Goal: Check status: Check status

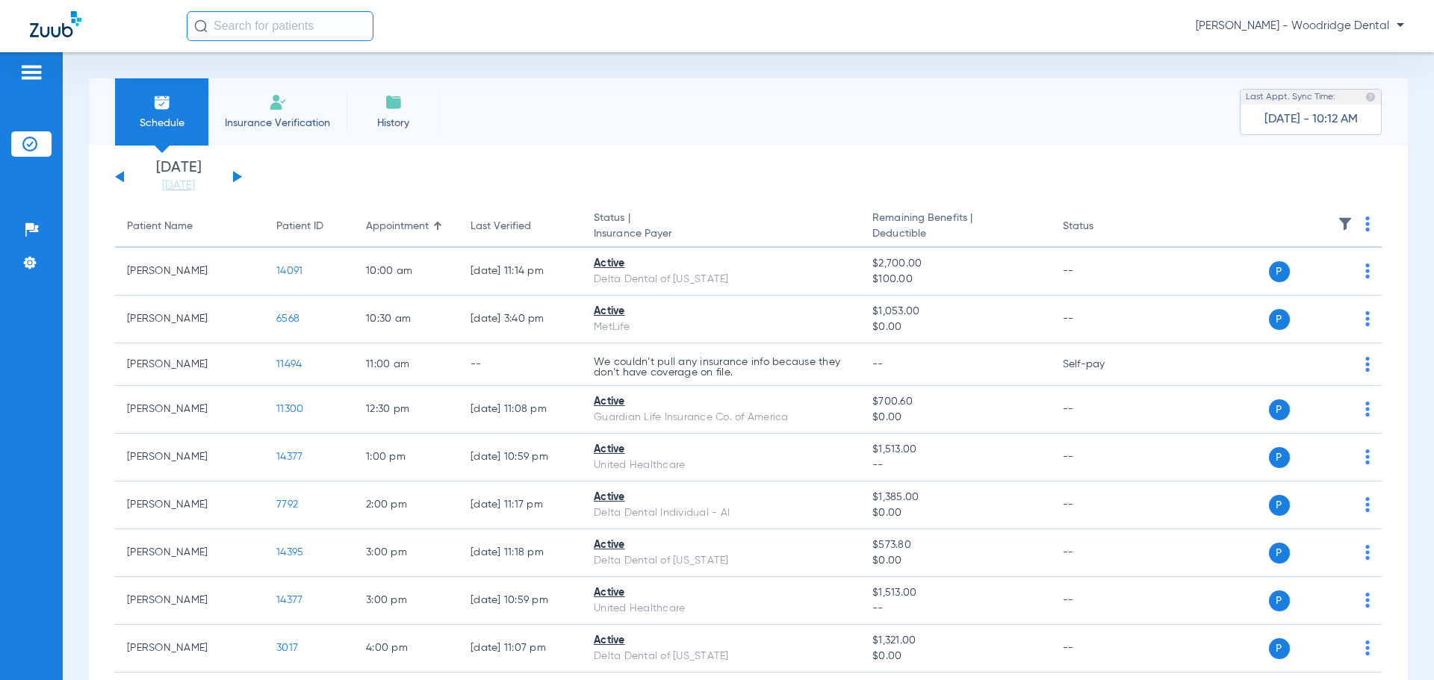
click at [234, 176] on button at bounding box center [237, 176] width 9 height 11
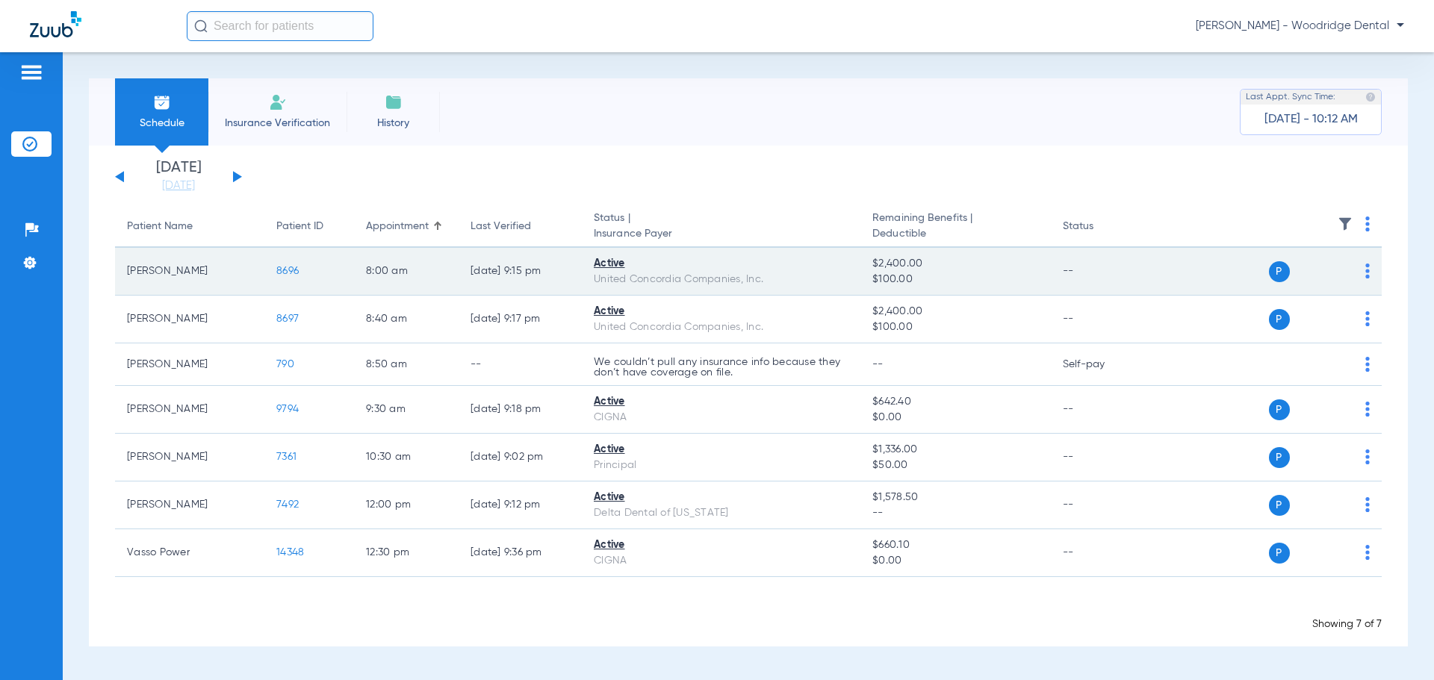
click at [291, 270] on span "8696" at bounding box center [287, 271] width 22 height 10
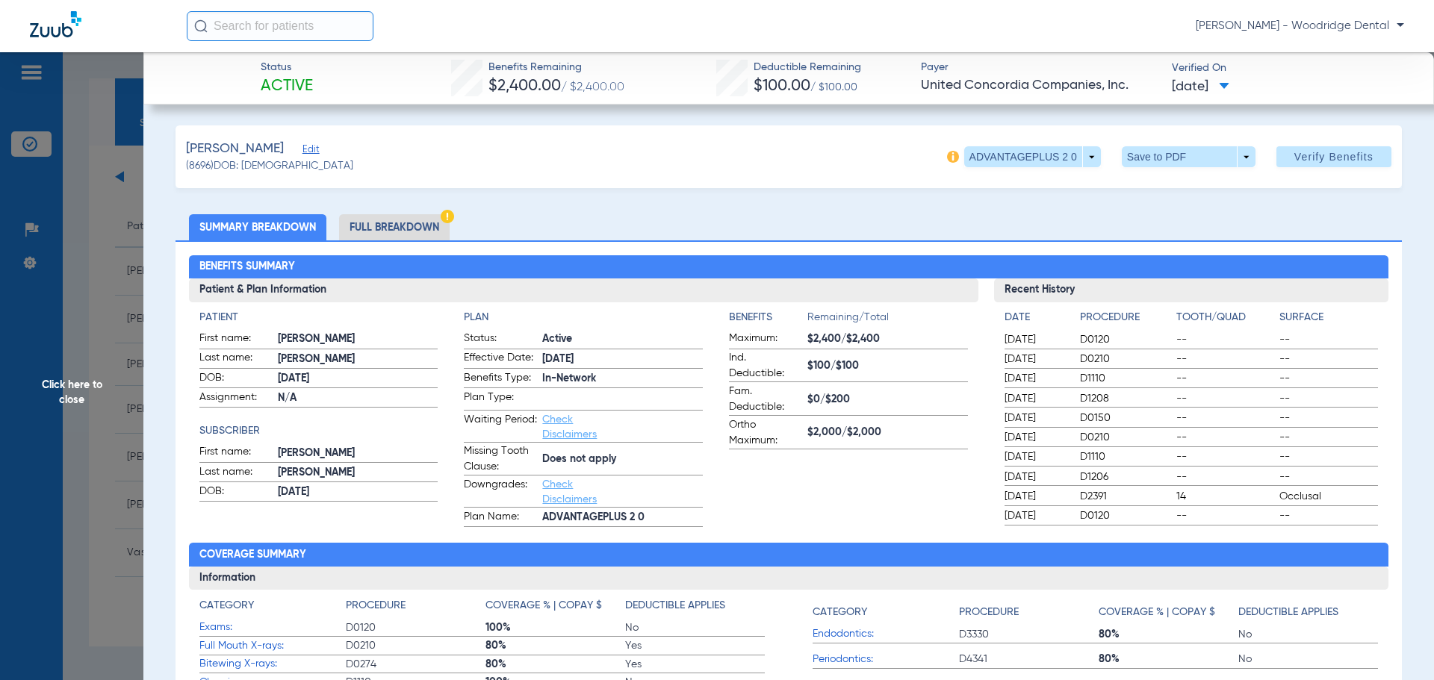
click at [368, 226] on li "Full Breakdown" at bounding box center [394, 227] width 111 height 26
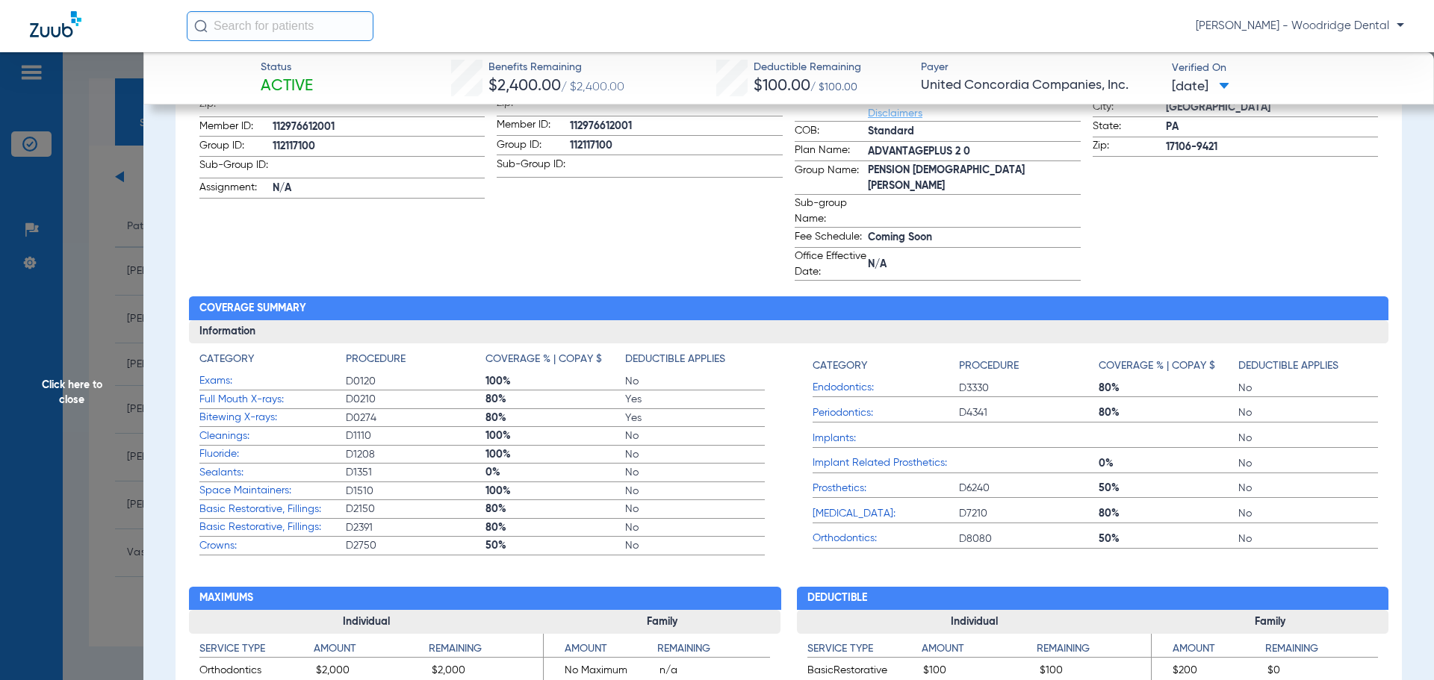
scroll to position [409, 0]
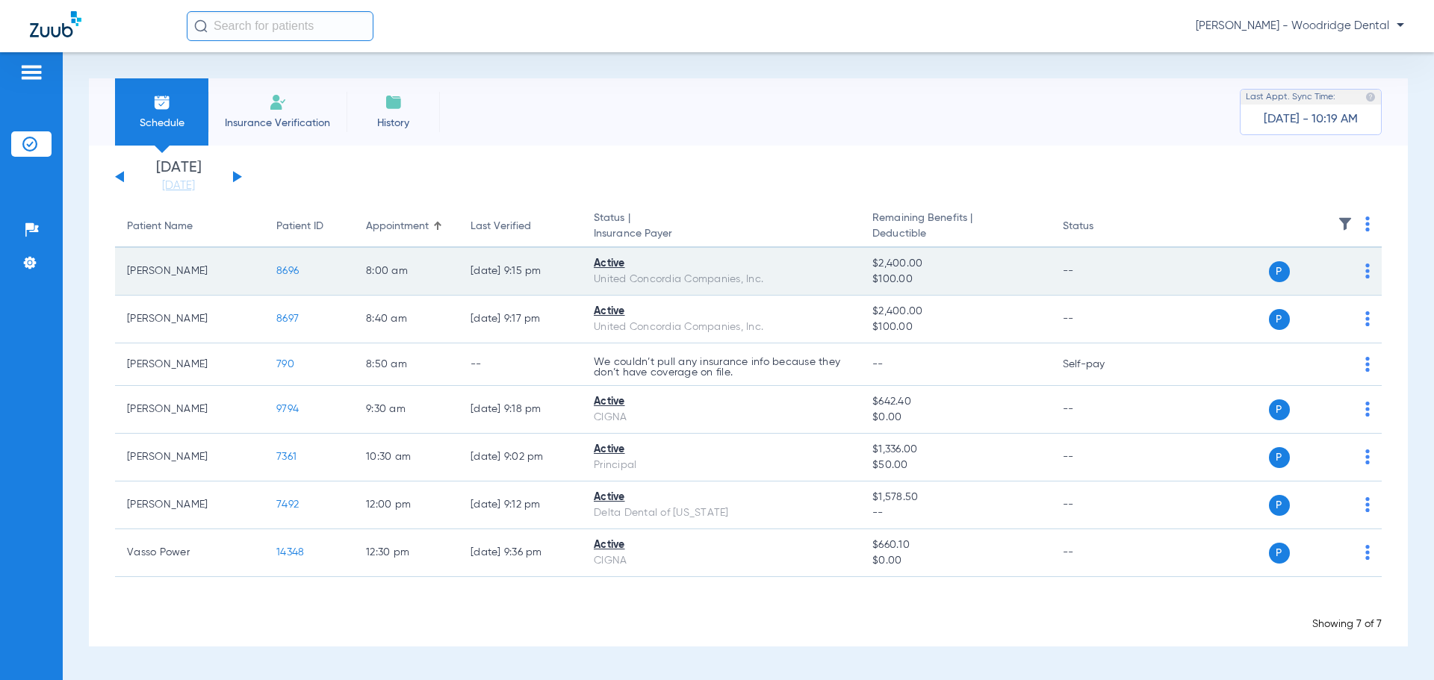
click at [291, 271] on span "8696" at bounding box center [287, 271] width 22 height 10
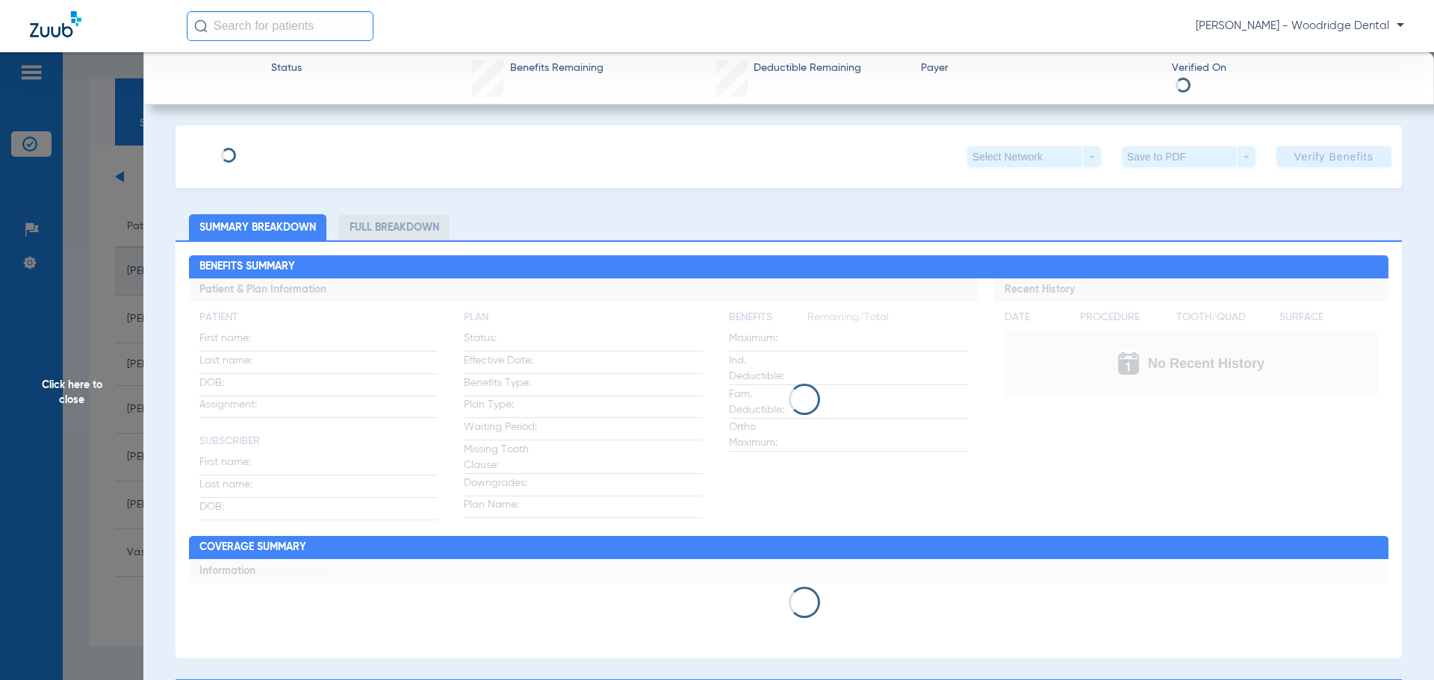
click at [291, 271] on div "Click here to close" at bounding box center [717, 392] width 1434 height 680
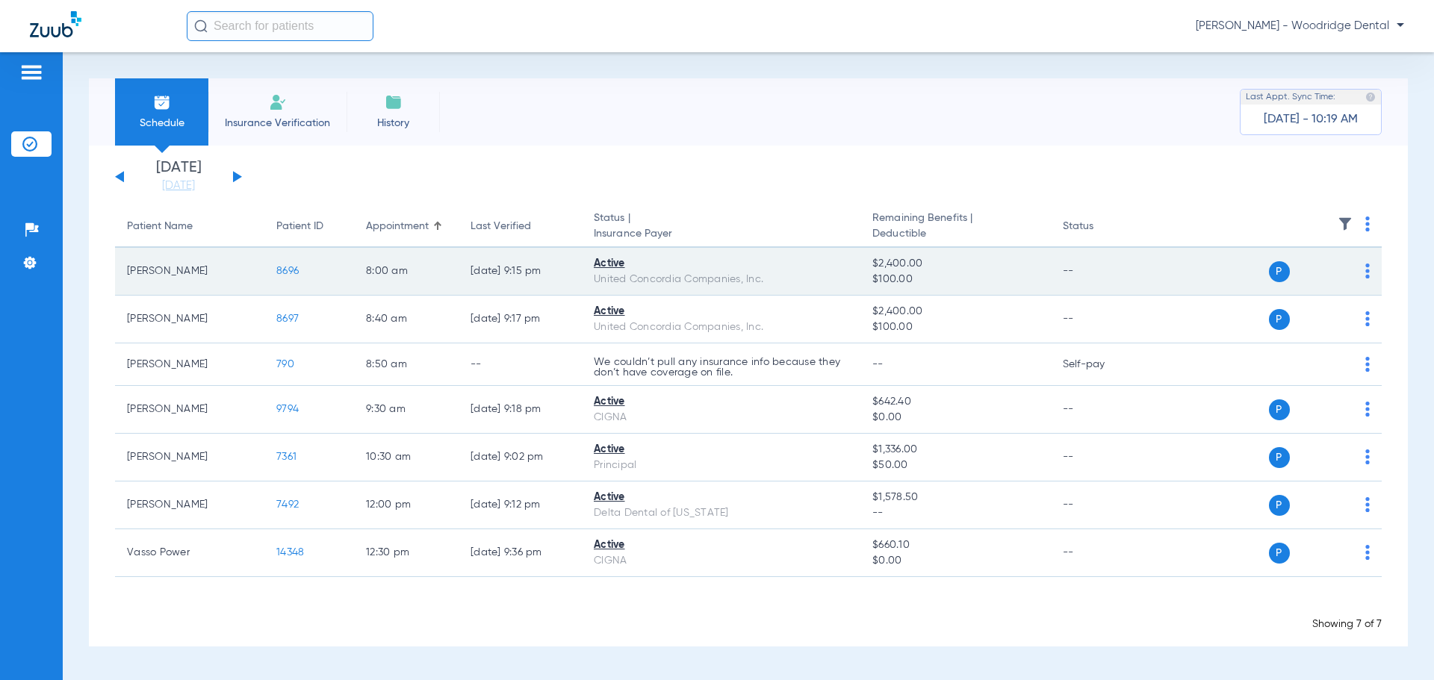
click at [291, 275] on span "8696" at bounding box center [287, 271] width 22 height 10
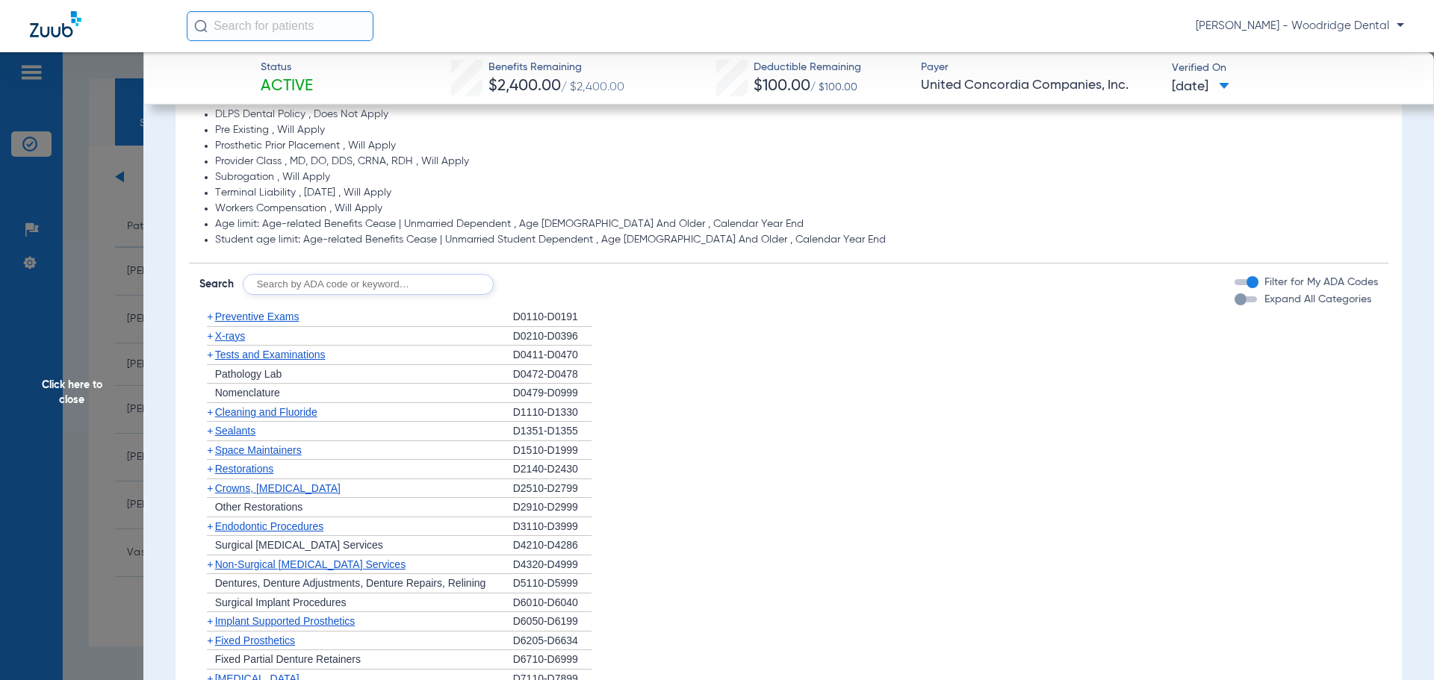
scroll to position [1067, 0]
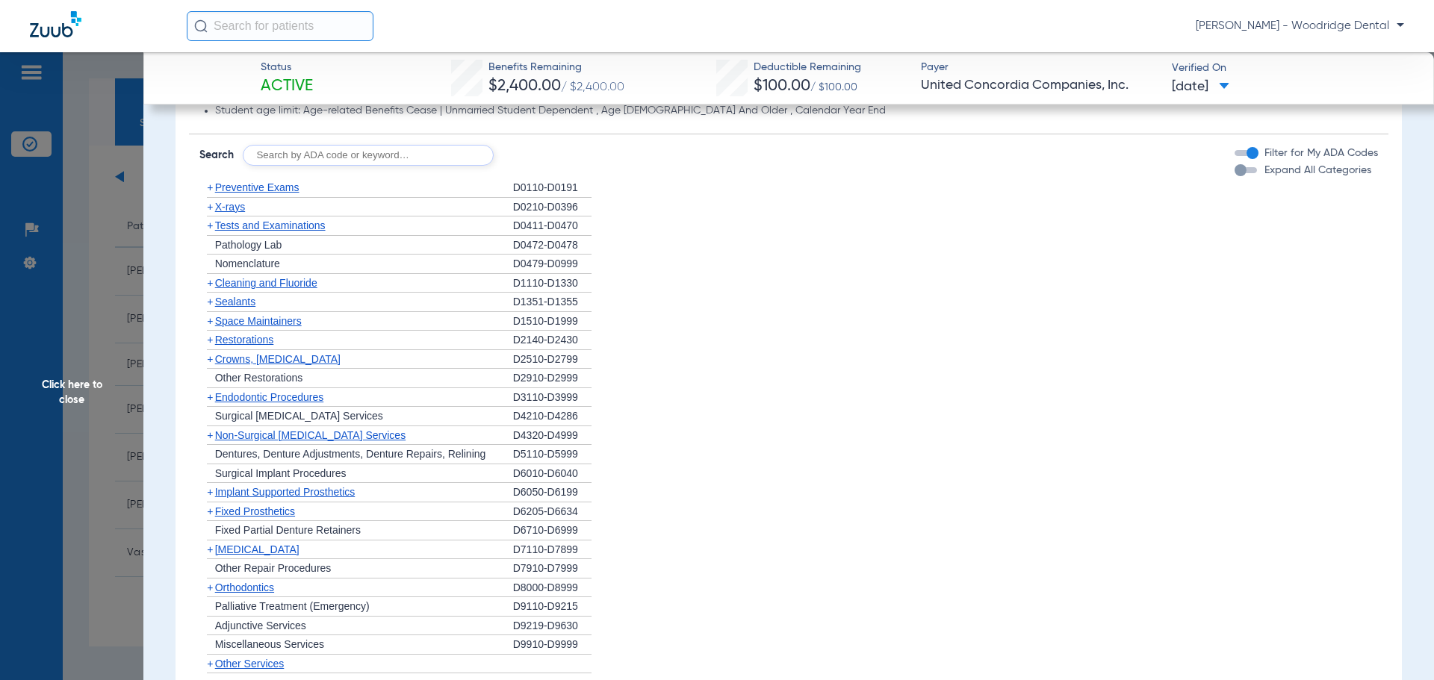
click at [212, 590] on span "+" at bounding box center [210, 588] width 6 height 12
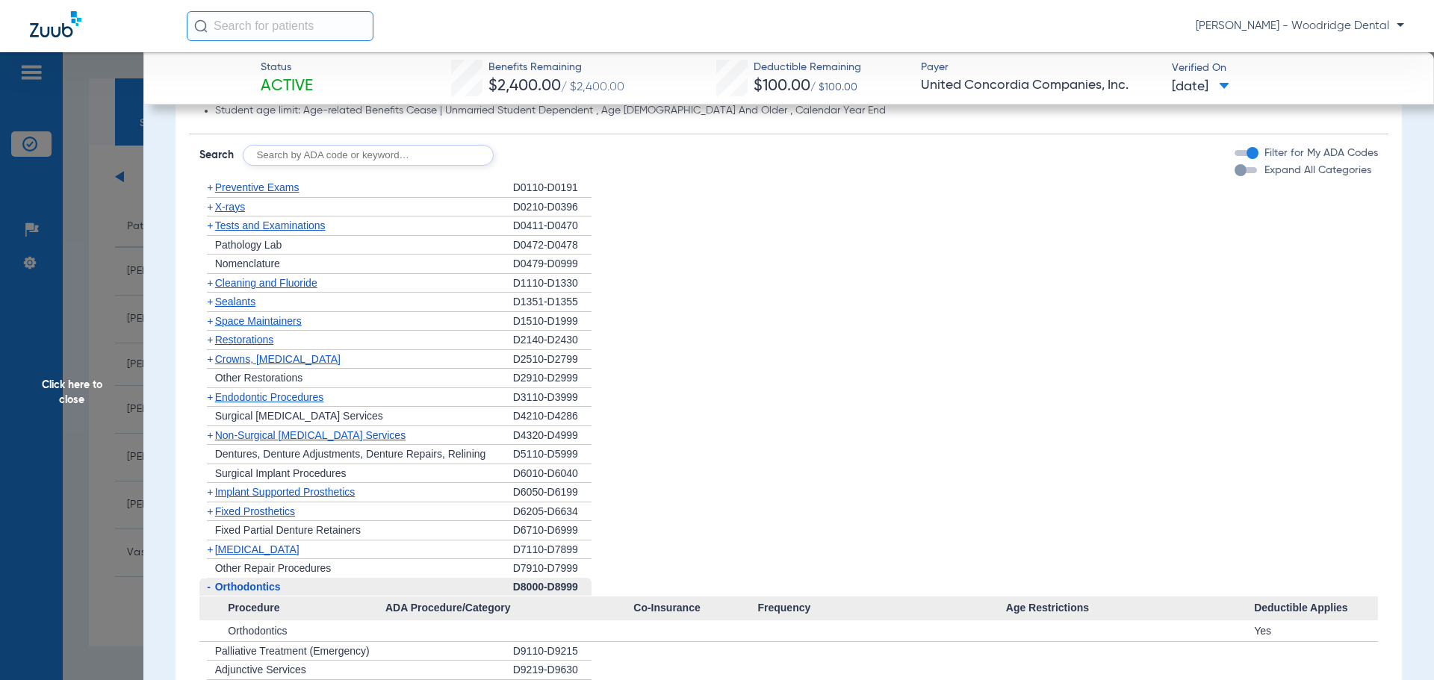
click at [212, 591] on span "-" at bounding box center [207, 587] width 16 height 19
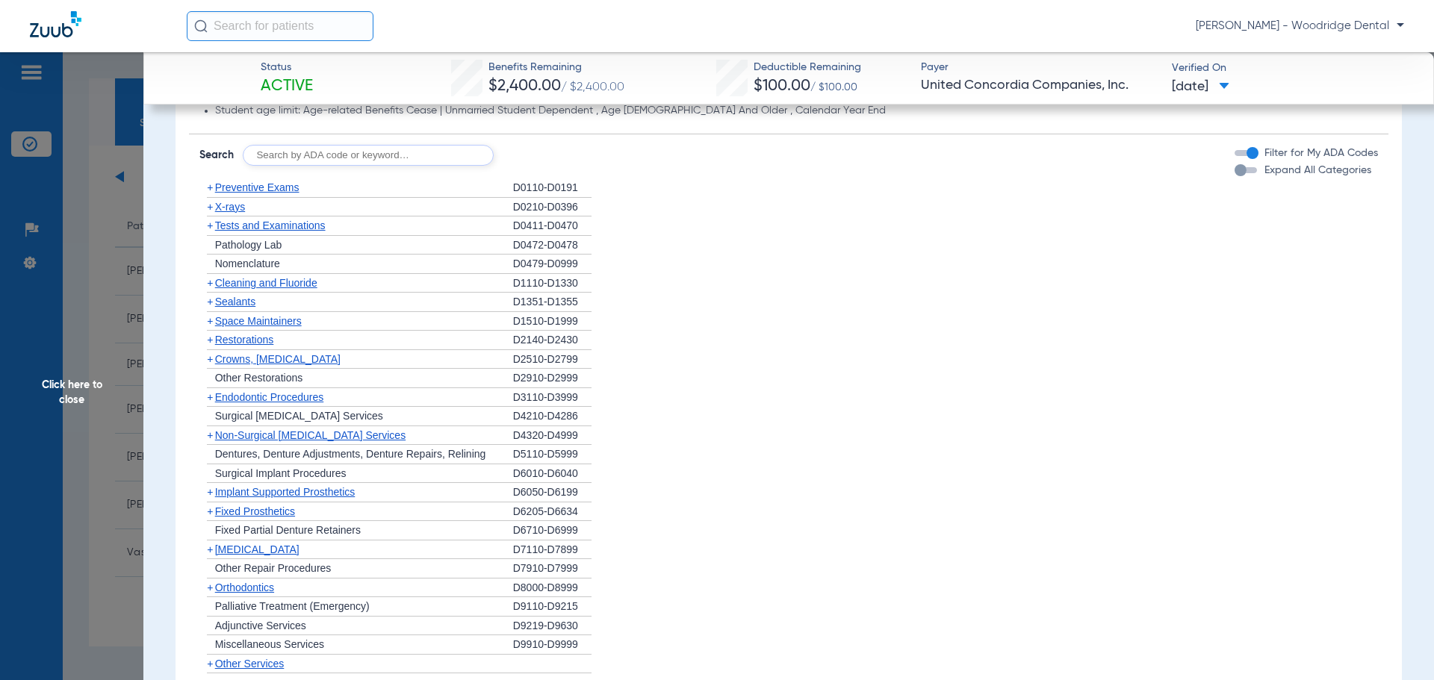
click at [211, 590] on span "+" at bounding box center [210, 588] width 6 height 12
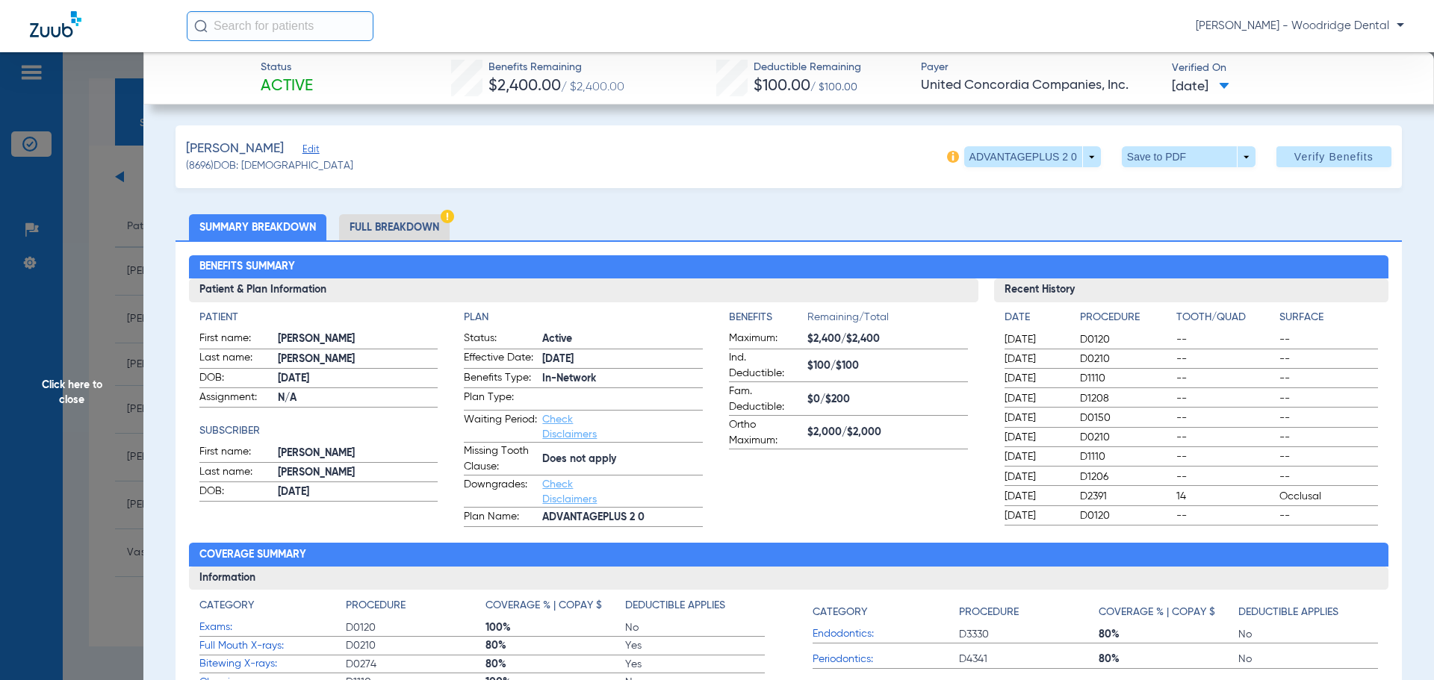
scroll to position [12, 0]
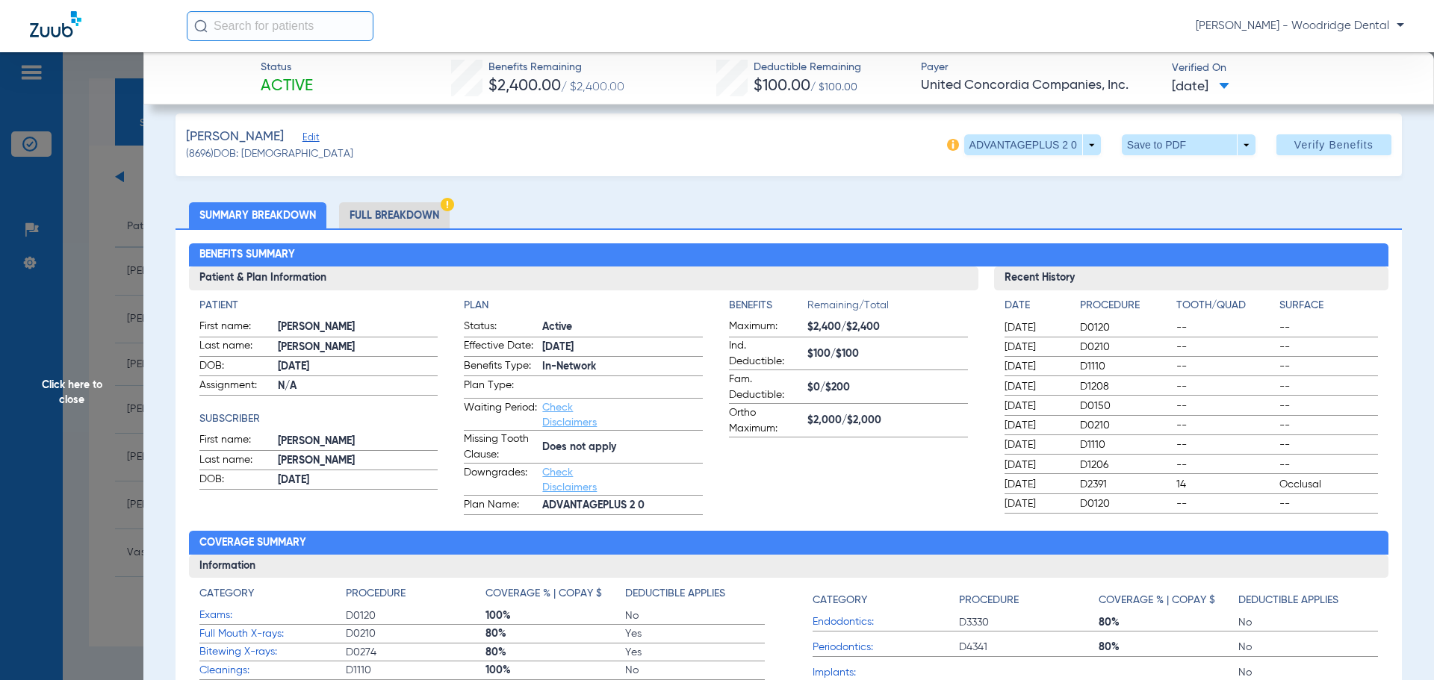
click at [420, 225] on li "Full Breakdown" at bounding box center [394, 215] width 111 height 26
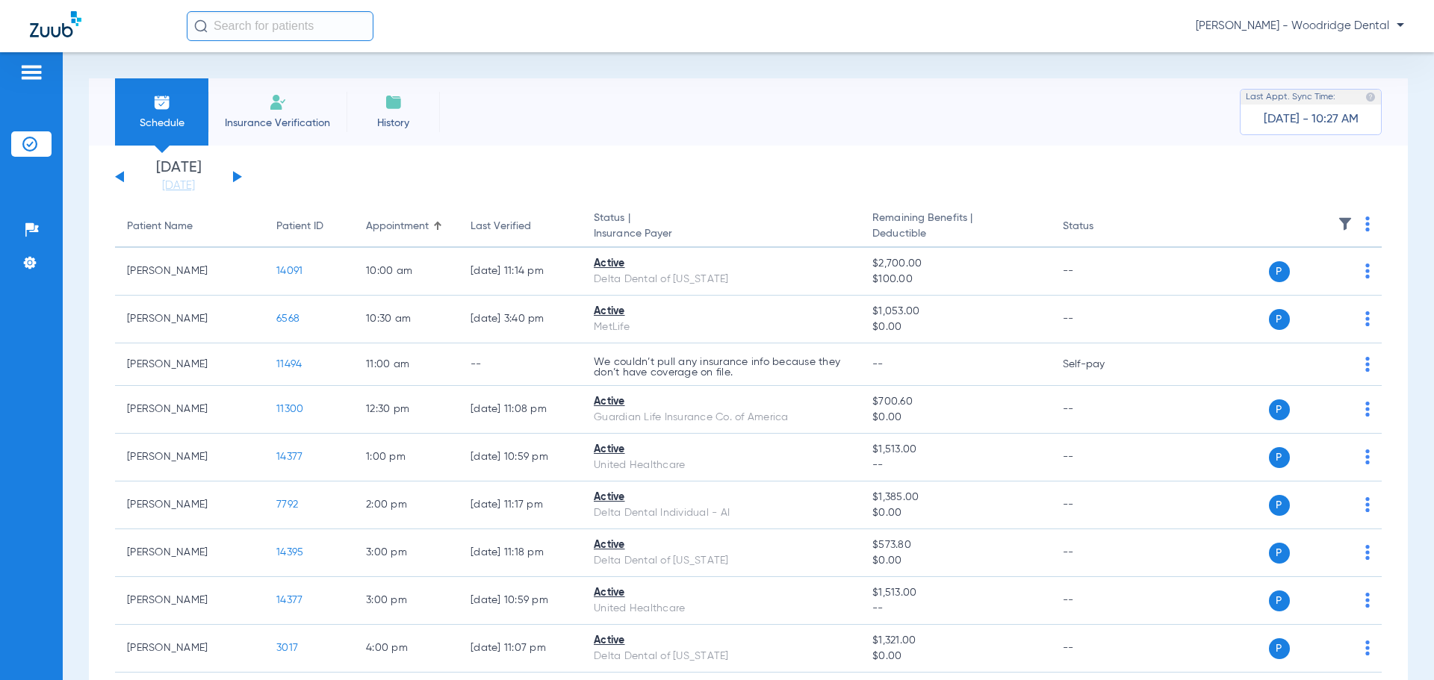
click at [237, 178] on button at bounding box center [237, 176] width 9 height 11
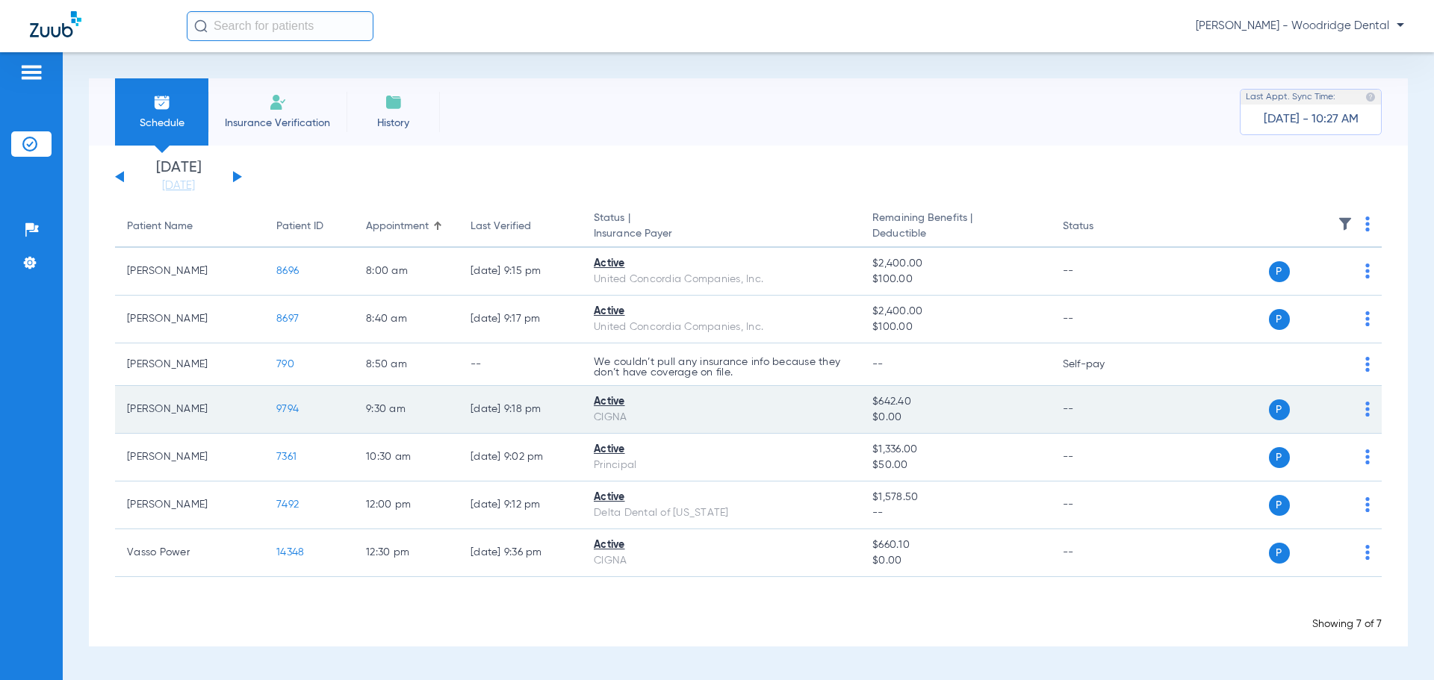
click at [284, 412] on span "9794" at bounding box center [287, 409] width 22 height 10
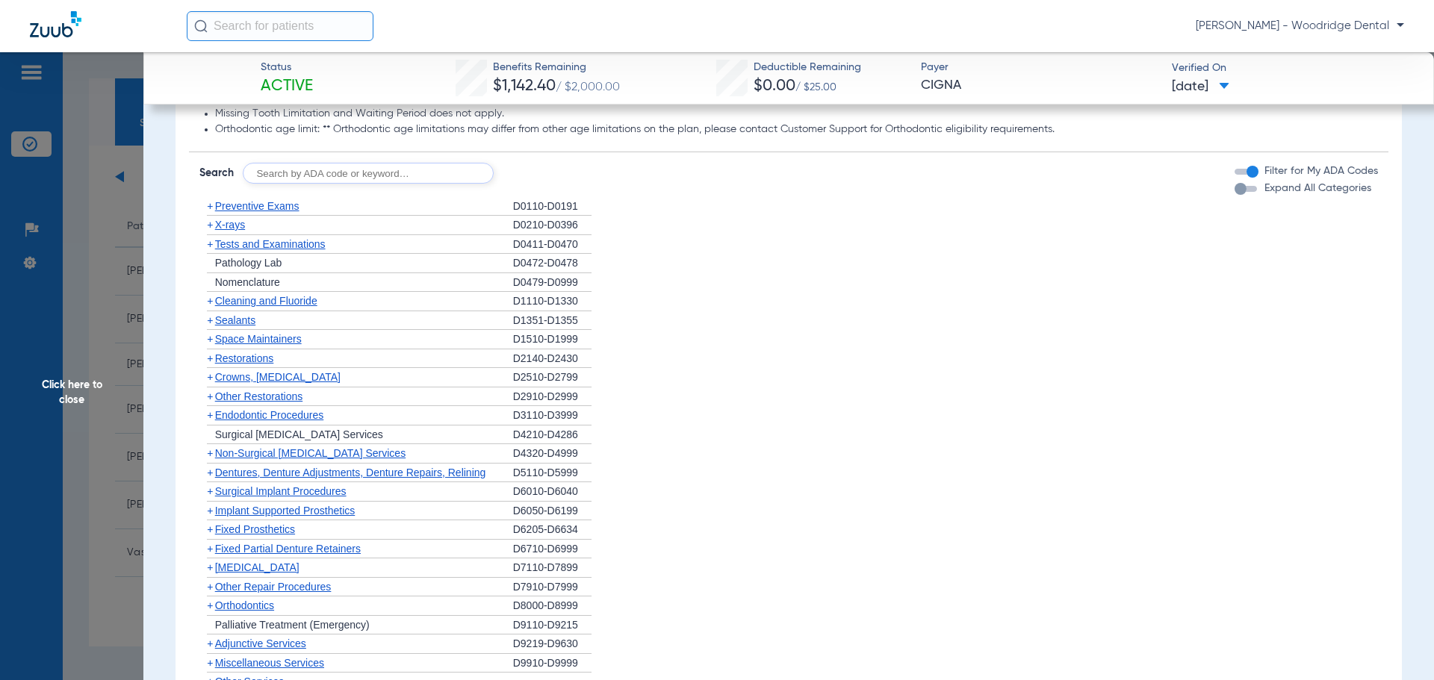
scroll to position [865, 0]
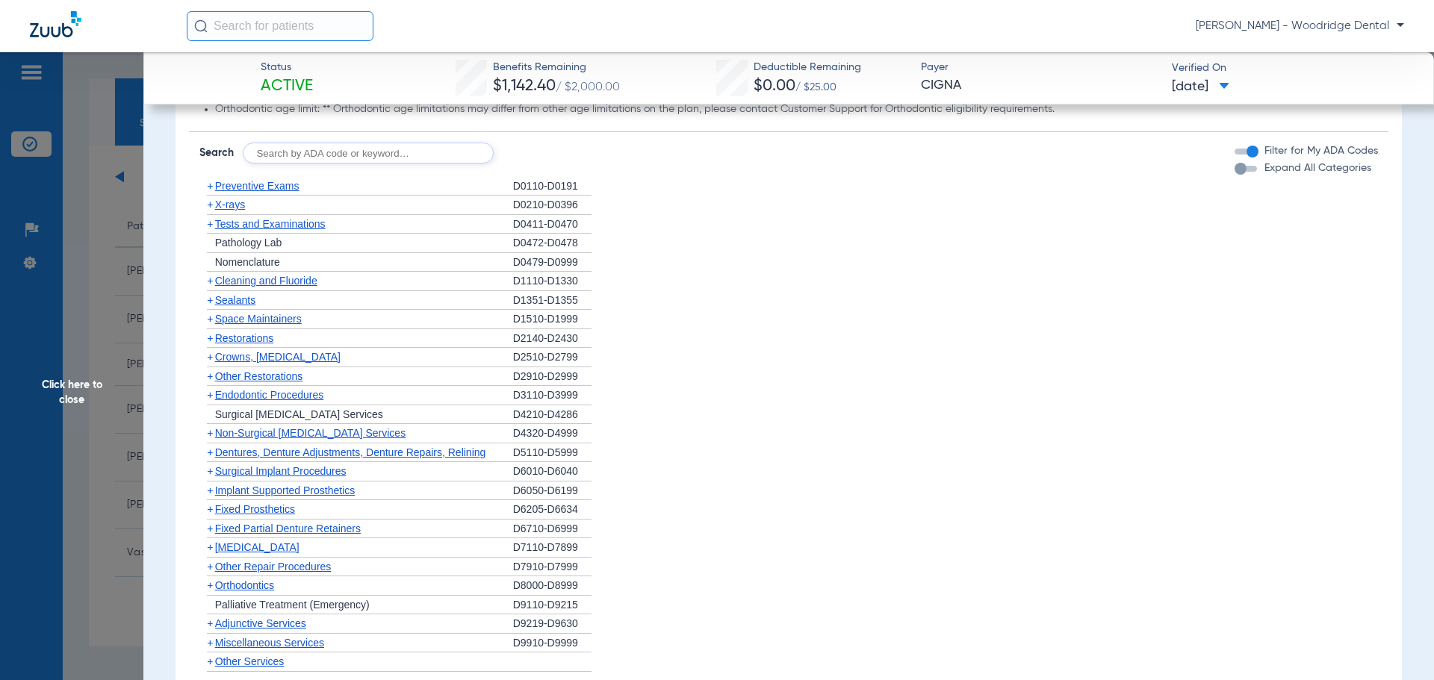
click at [209, 281] on span "+" at bounding box center [210, 281] width 6 height 12
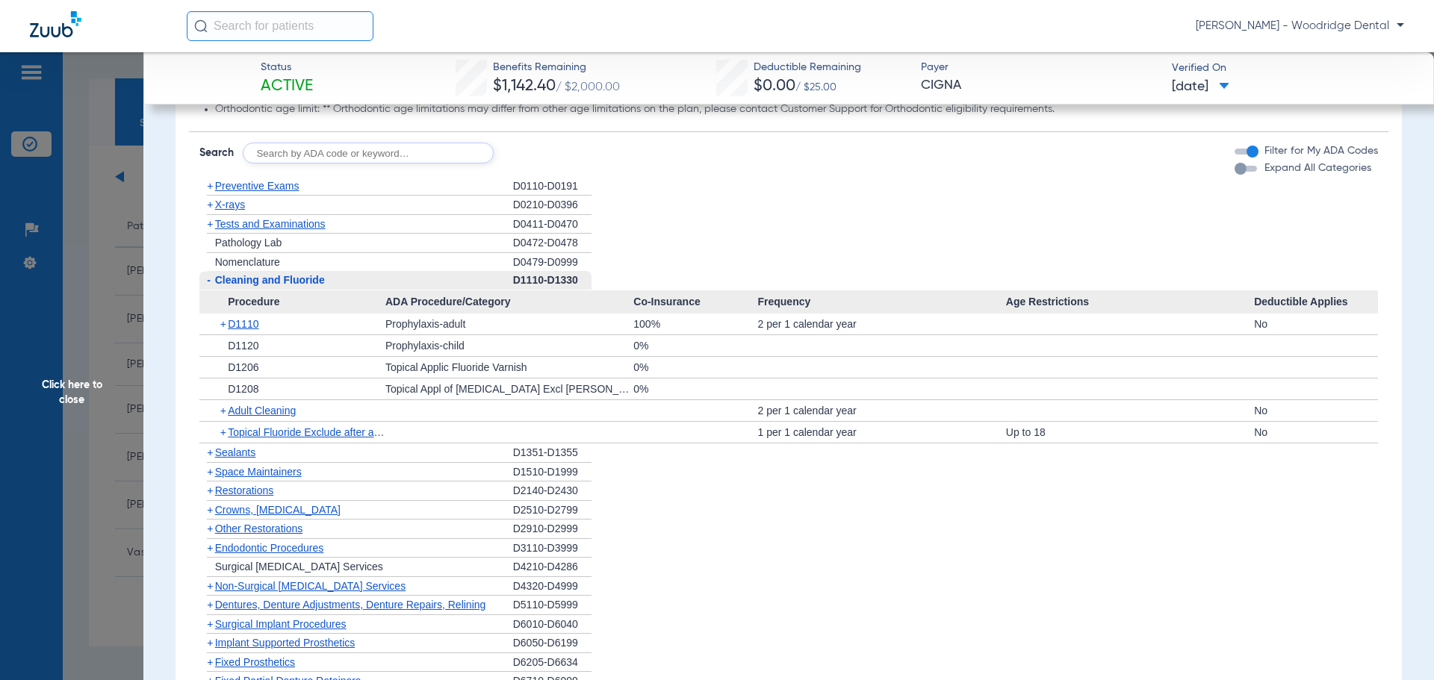
click at [210, 492] on span "+" at bounding box center [210, 491] width 6 height 12
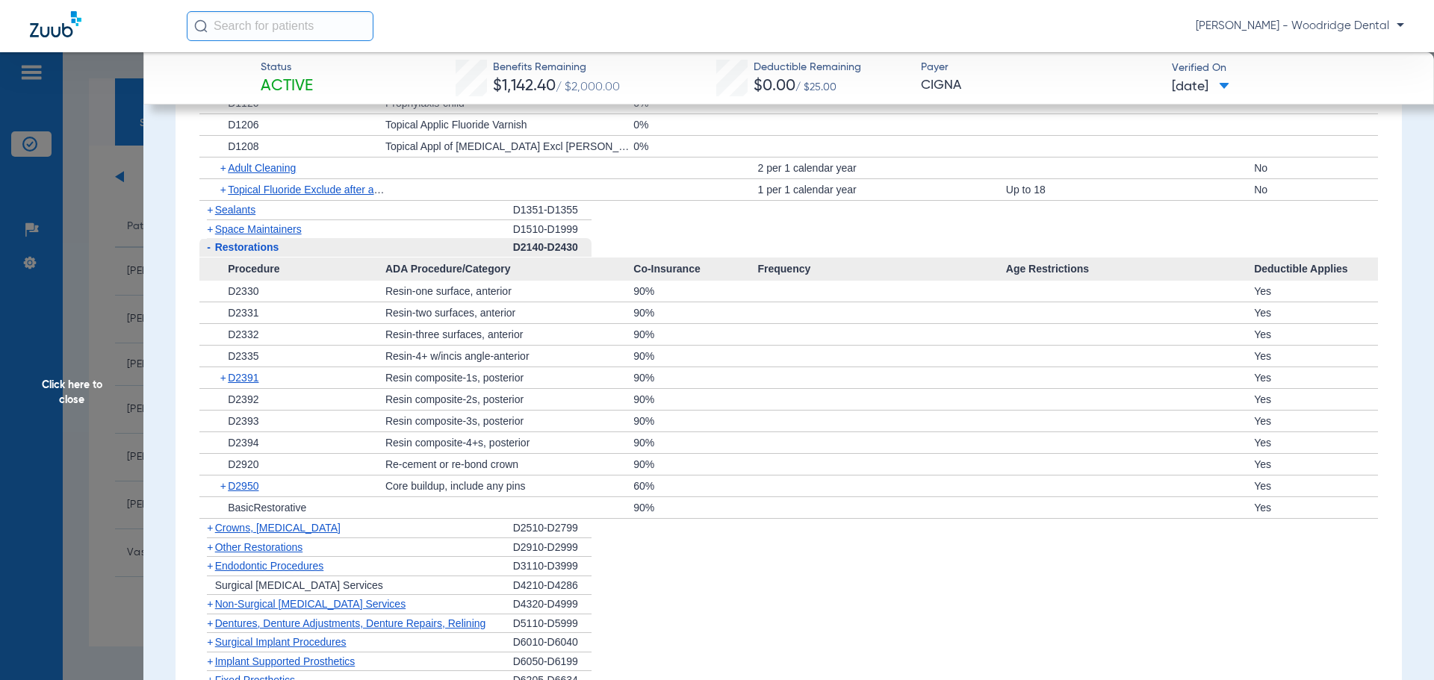
scroll to position [1133, 0]
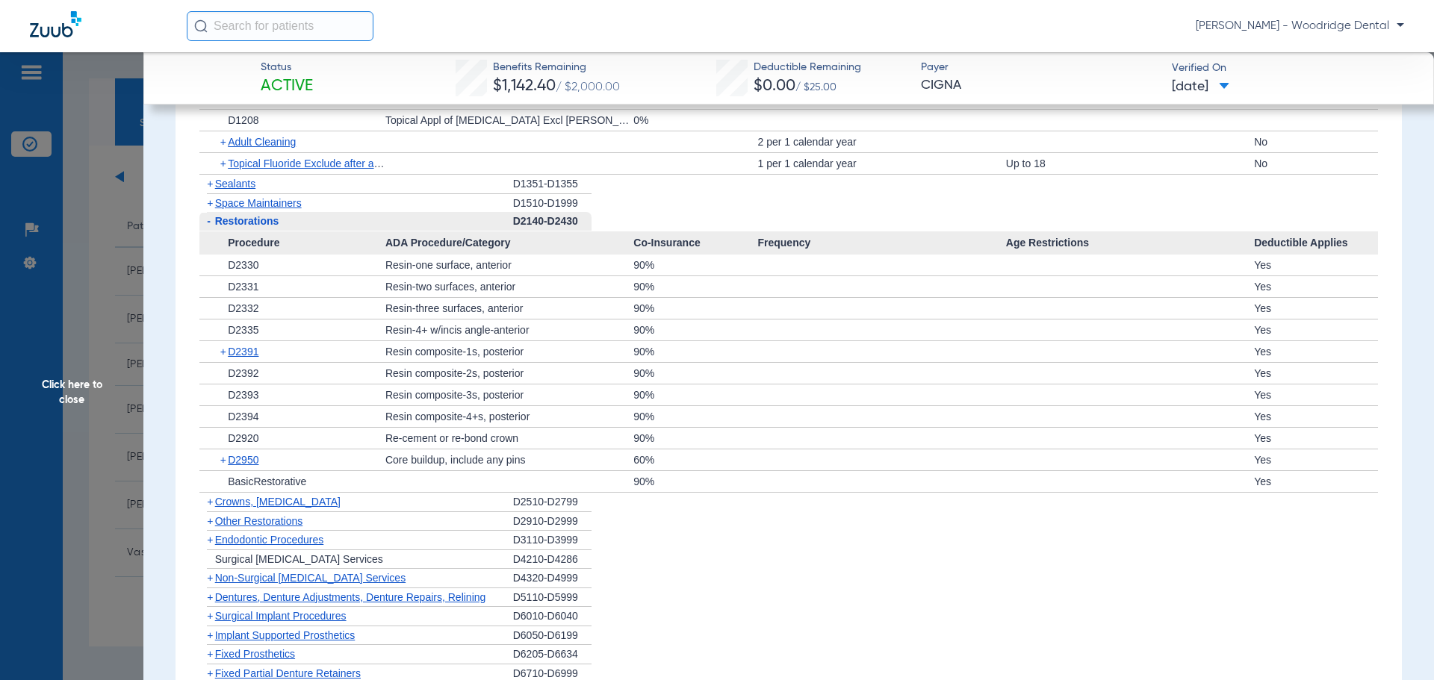
click at [213, 505] on span "+" at bounding box center [210, 502] width 6 height 12
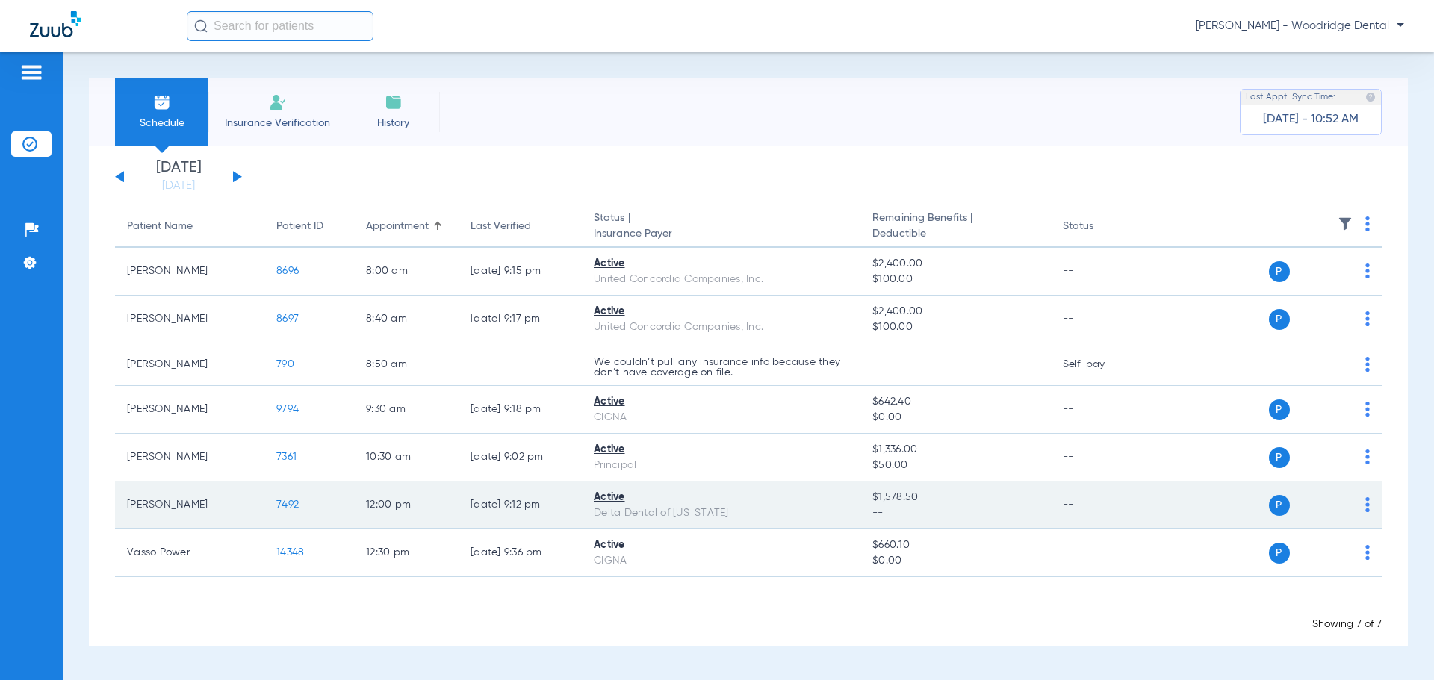
click at [284, 505] on span "7492" at bounding box center [287, 504] width 22 height 10
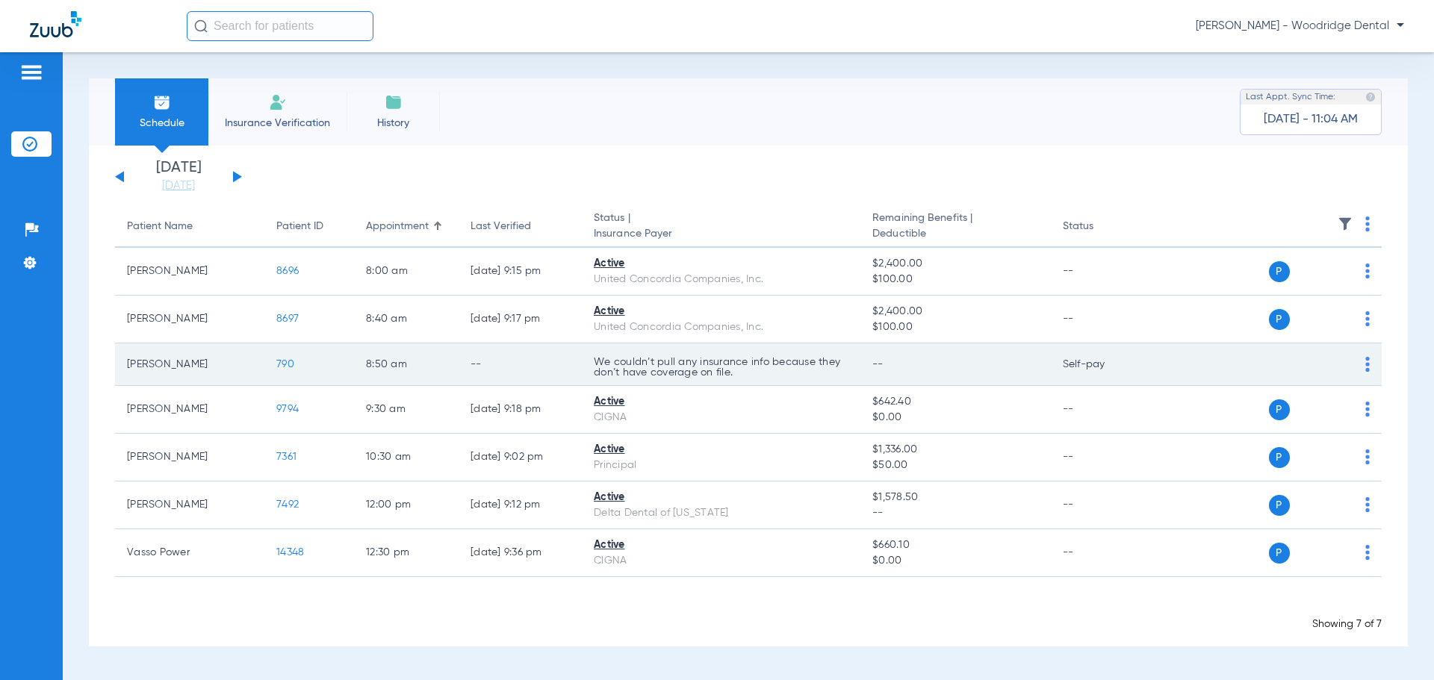
click at [292, 363] on span "790" at bounding box center [285, 364] width 18 height 10
